Goal: Task Accomplishment & Management: Complete application form

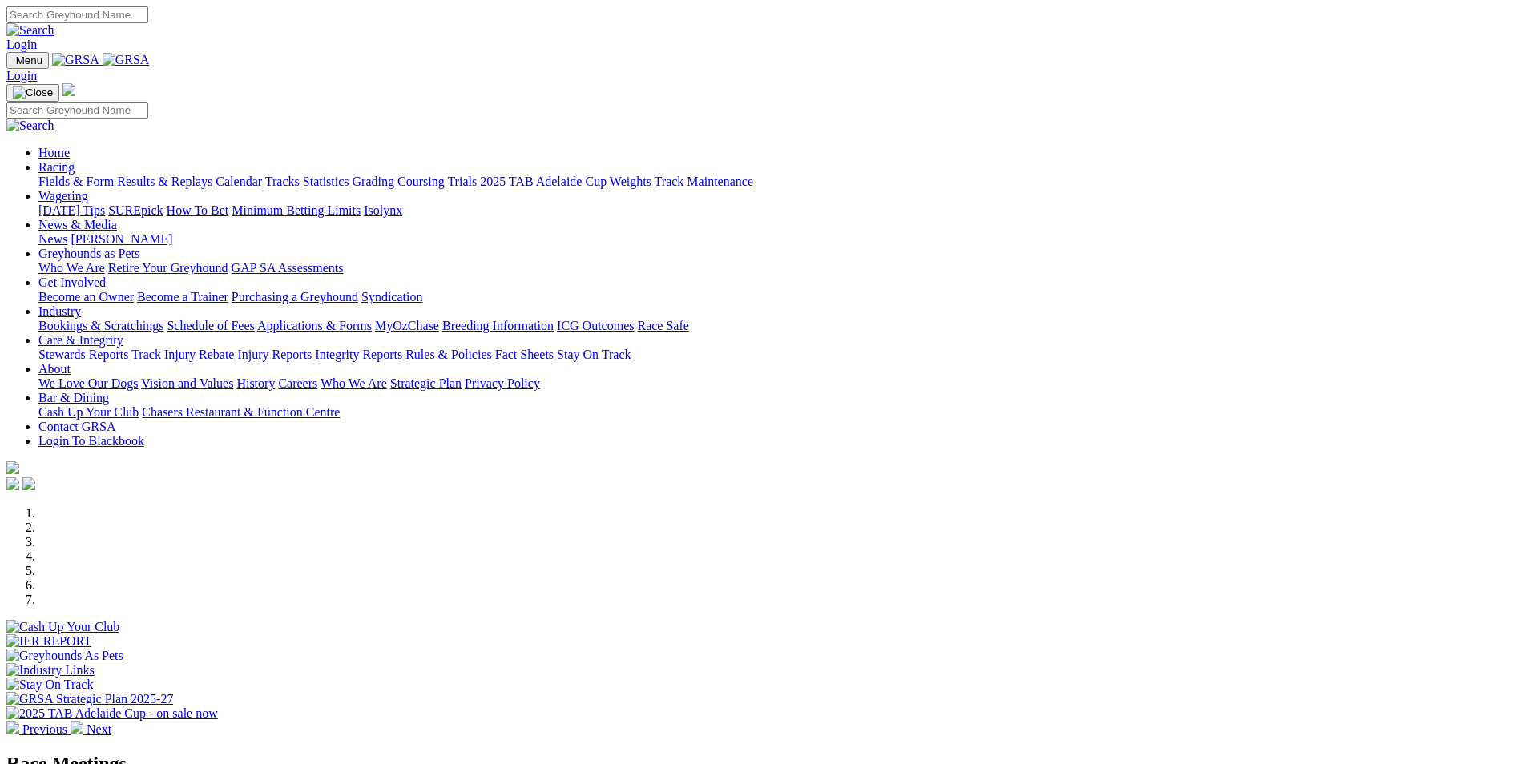
scroll to position [320, 0]
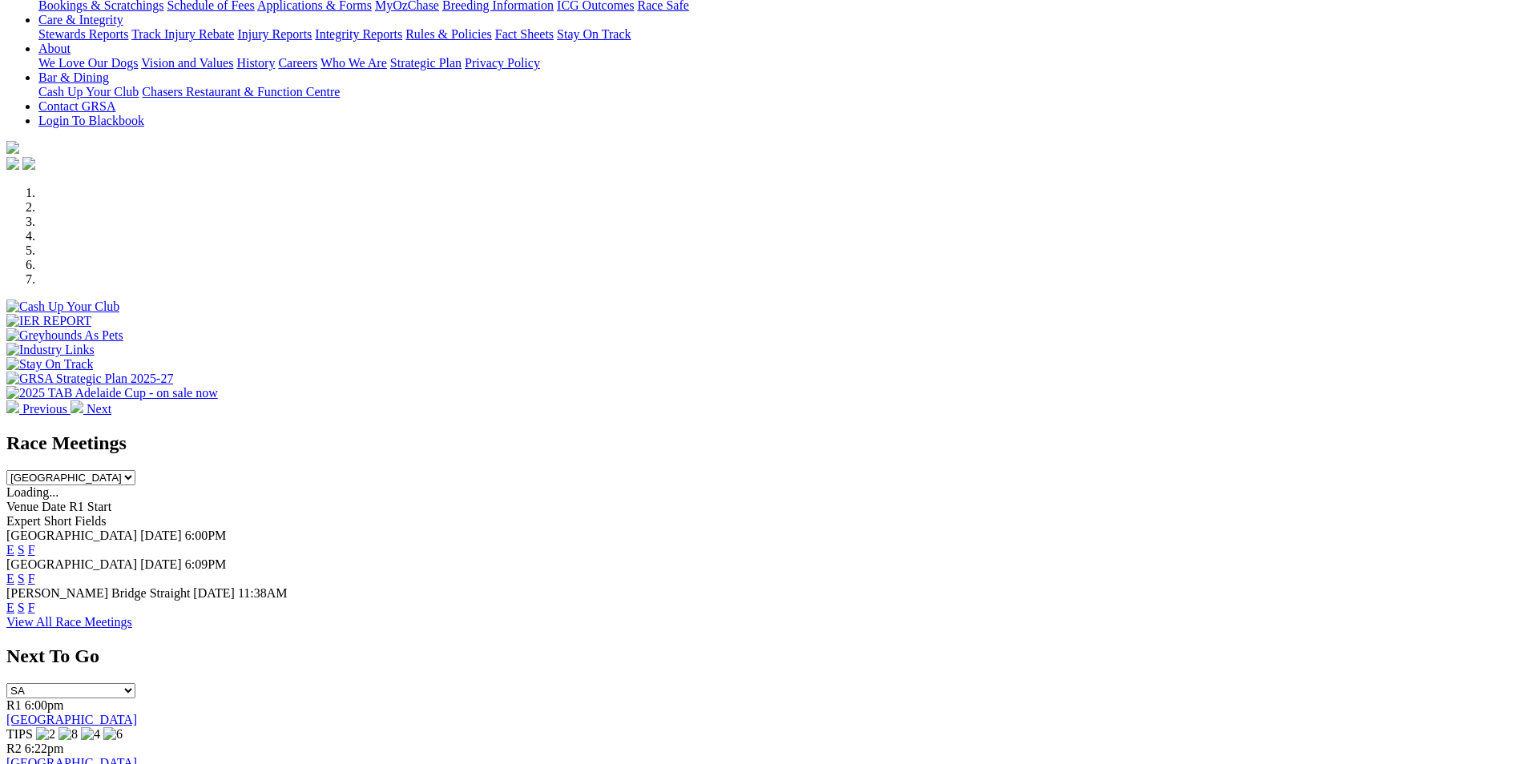
drag, startPoint x: 0, startPoint y: 0, endPoint x: 972, endPoint y: 473, distance: 1080.9
click at [35, 572] on link "F" at bounding box center [31, 579] width 7 height 14
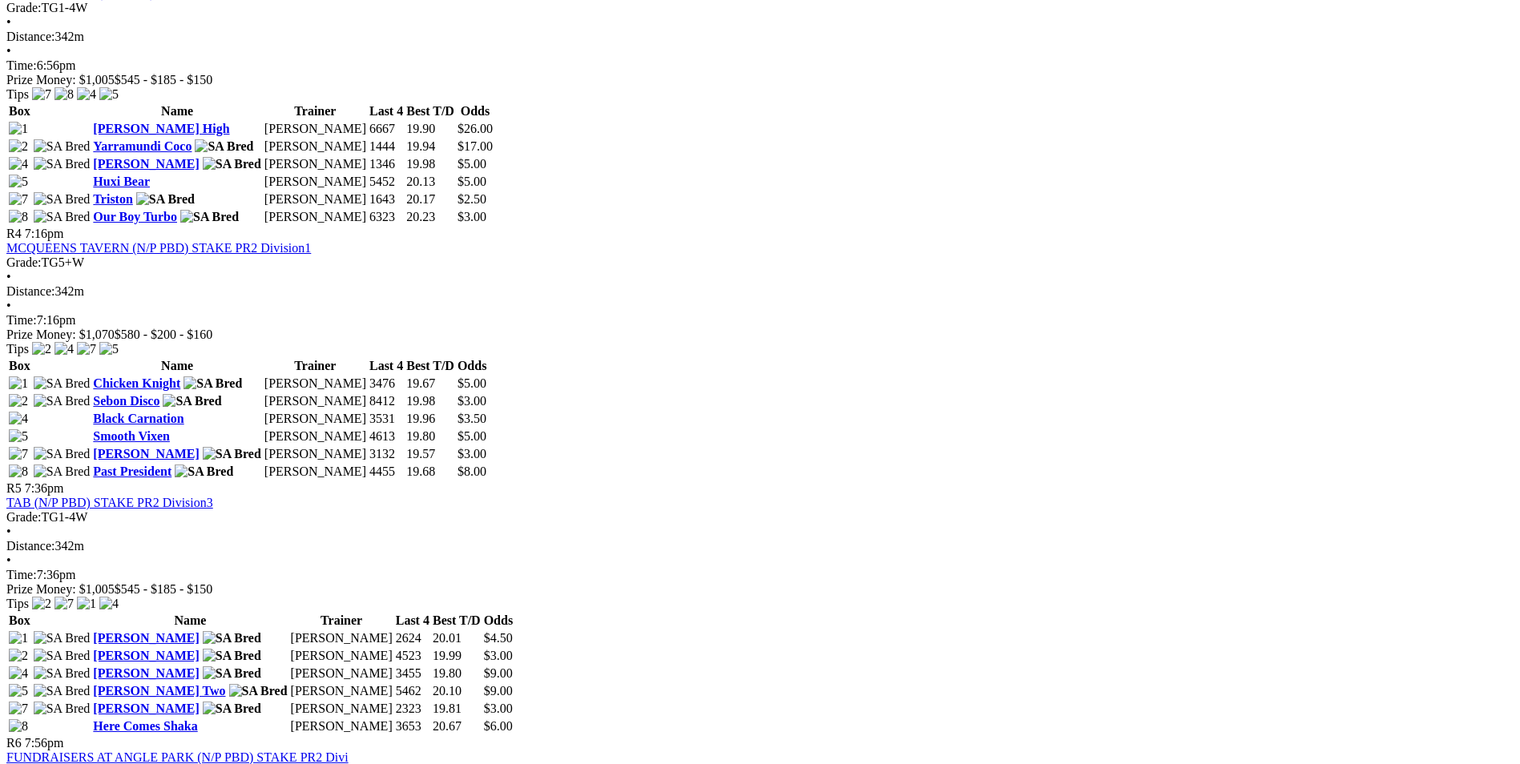
scroll to position [1362, 0]
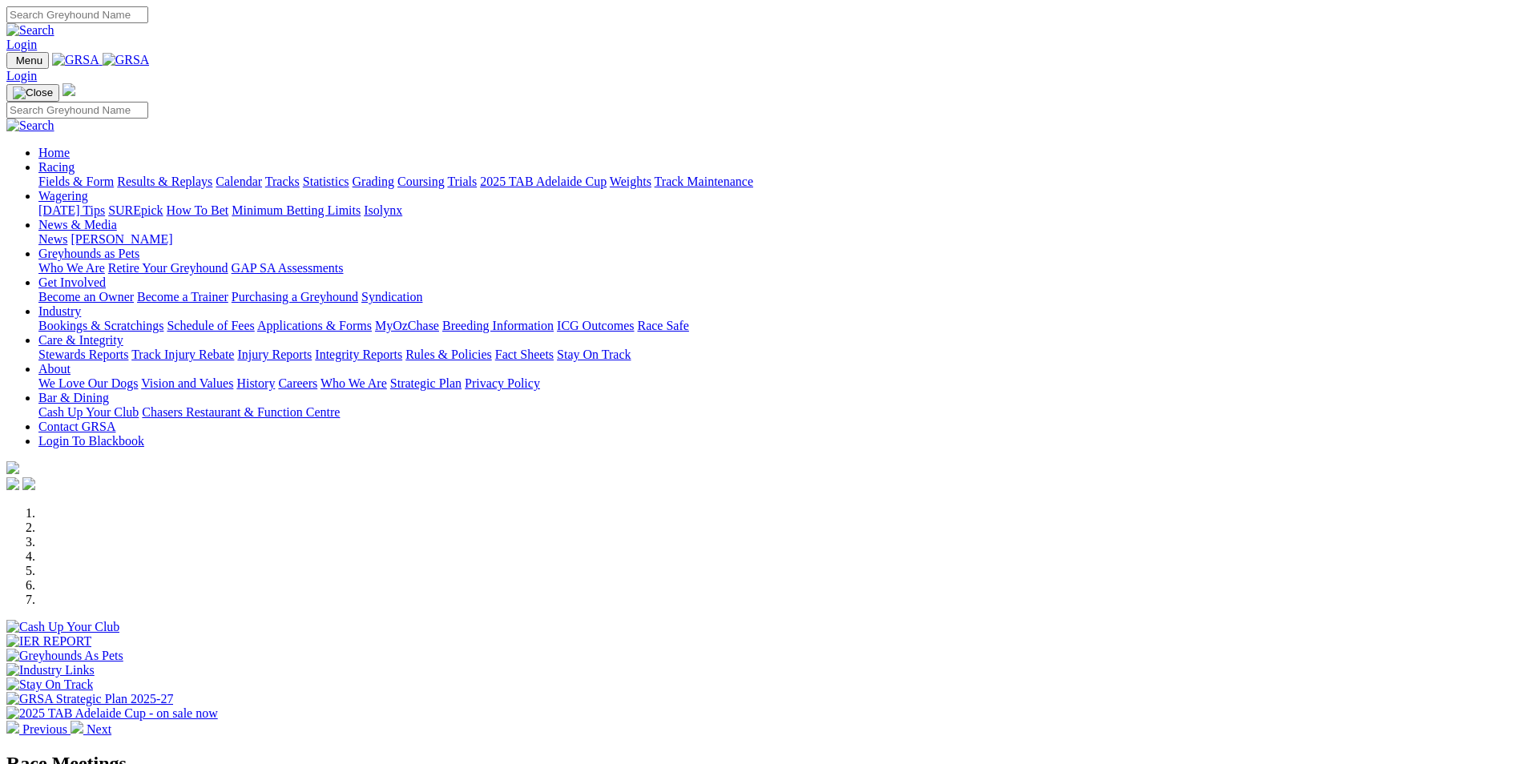
click at [262, 175] on link "Calendar" at bounding box center [238, 182] width 46 height 14
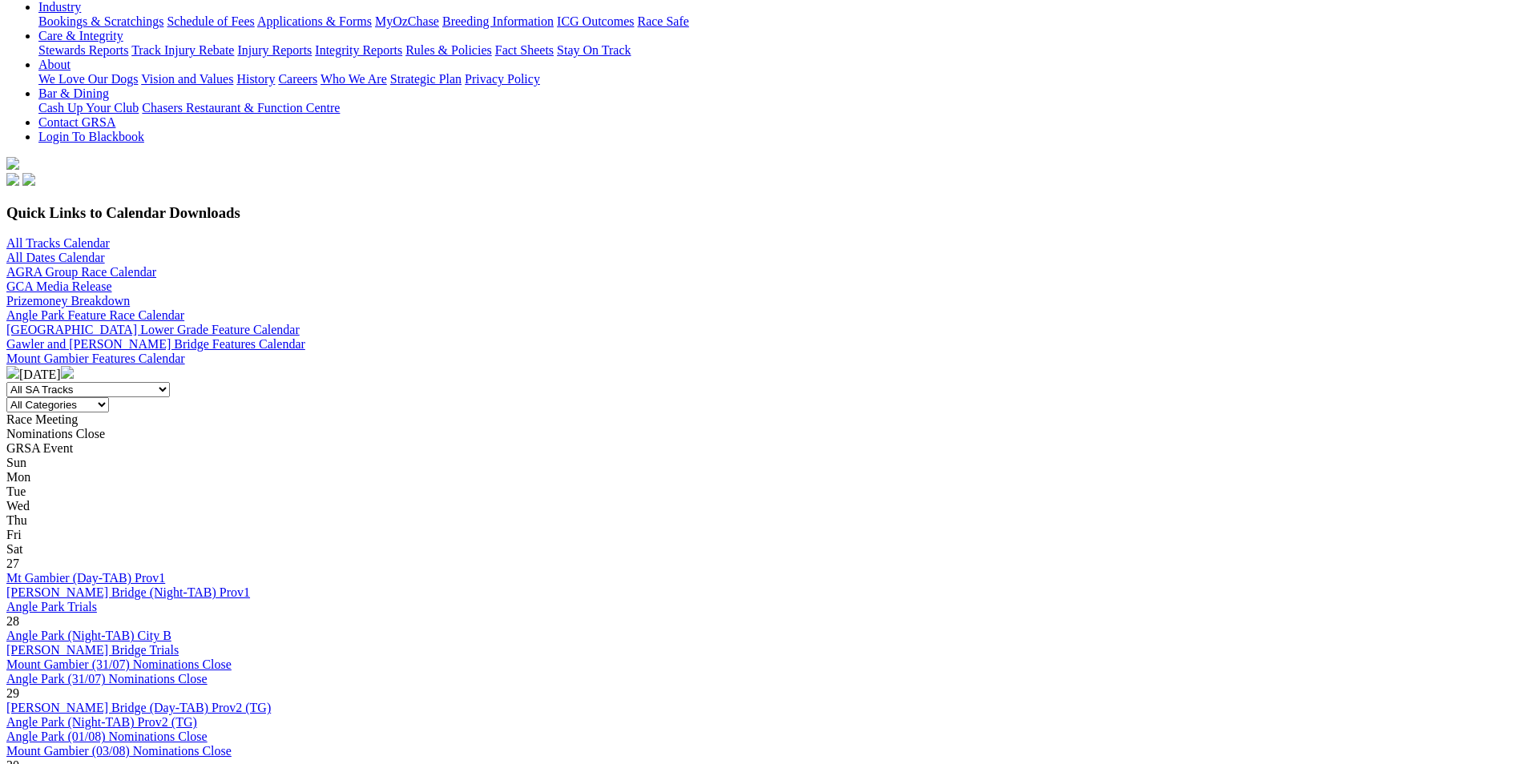
scroll to position [401, 0]
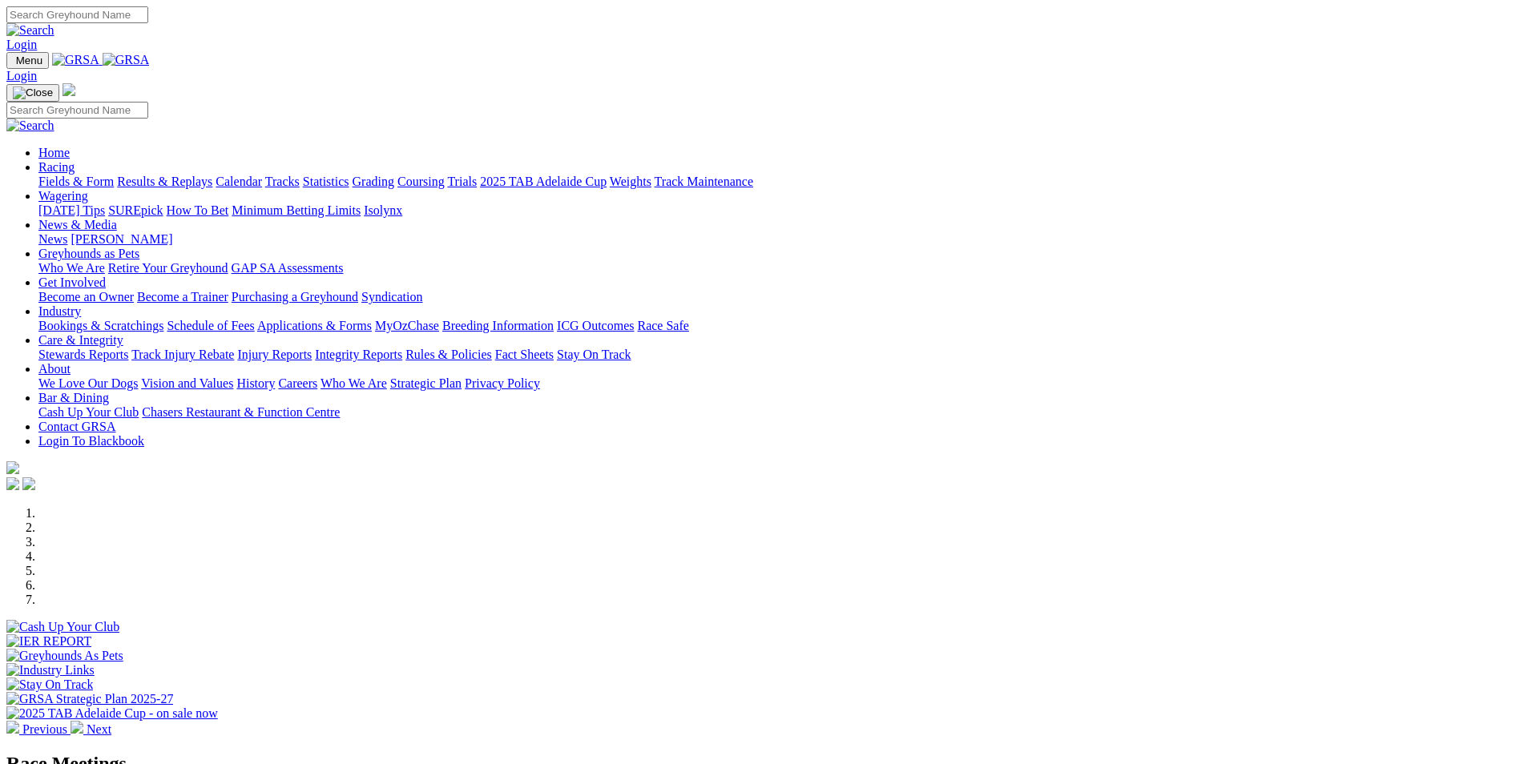
click at [163, 319] on link "Bookings & Scratchings" at bounding box center [100, 326] width 125 height 14
